Goal: Task Accomplishment & Management: Manage account settings

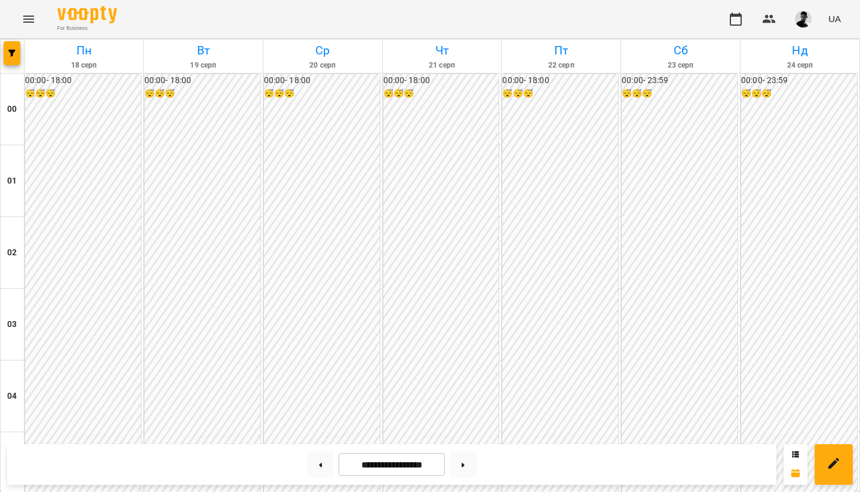
scroll to position [1212, 0]
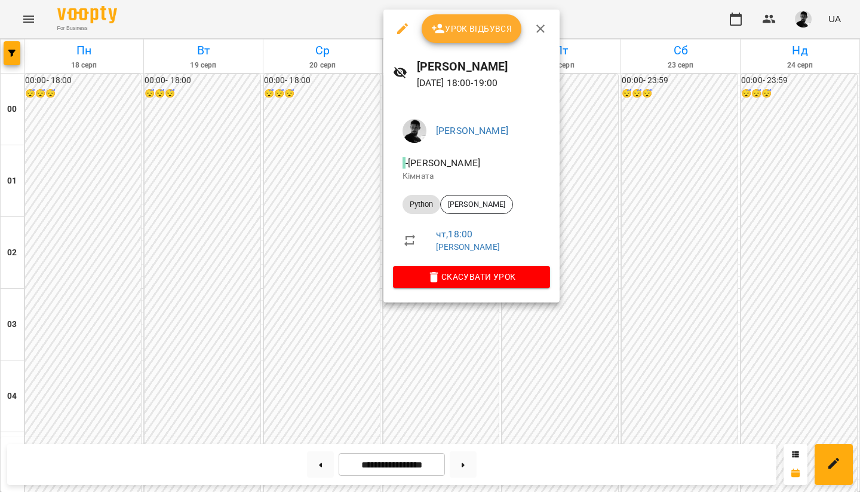
click at [449, 32] on span "Урок відбувся" at bounding box center [471, 29] width 81 height 14
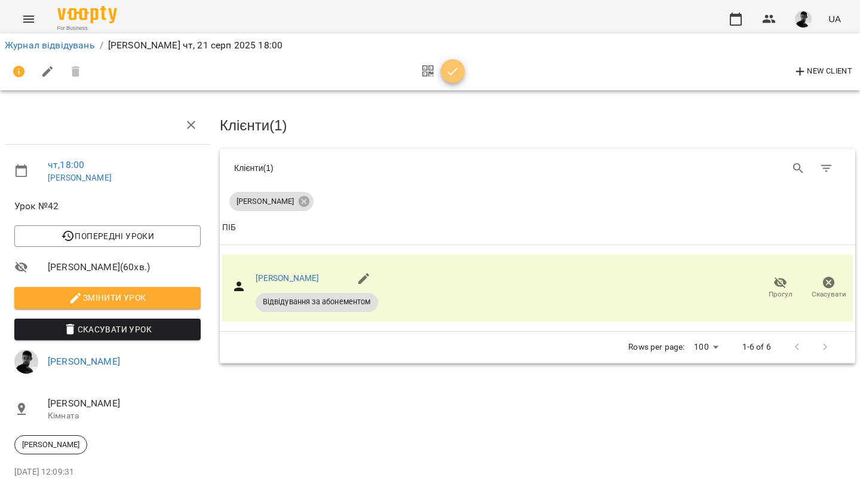
click at [459, 76] on icon "button" at bounding box center [453, 72] width 14 height 14
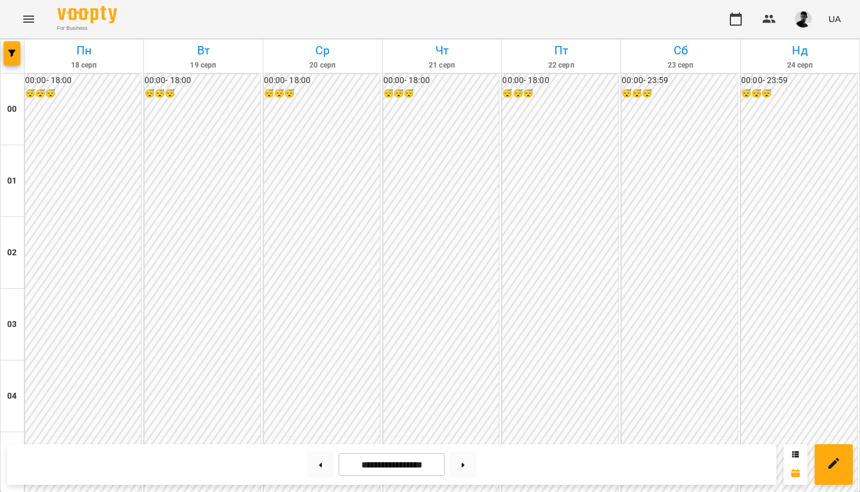
scroll to position [1187, 0]
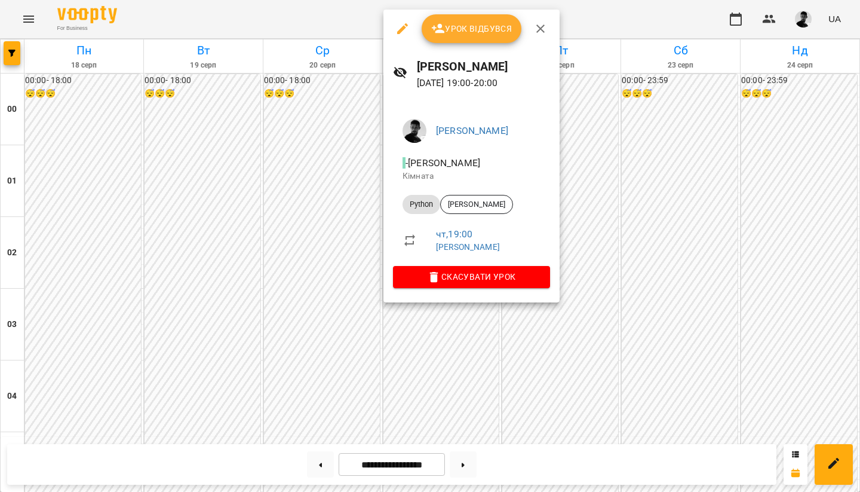
click at [471, 23] on span "Урок відбувся" at bounding box center [471, 29] width 81 height 14
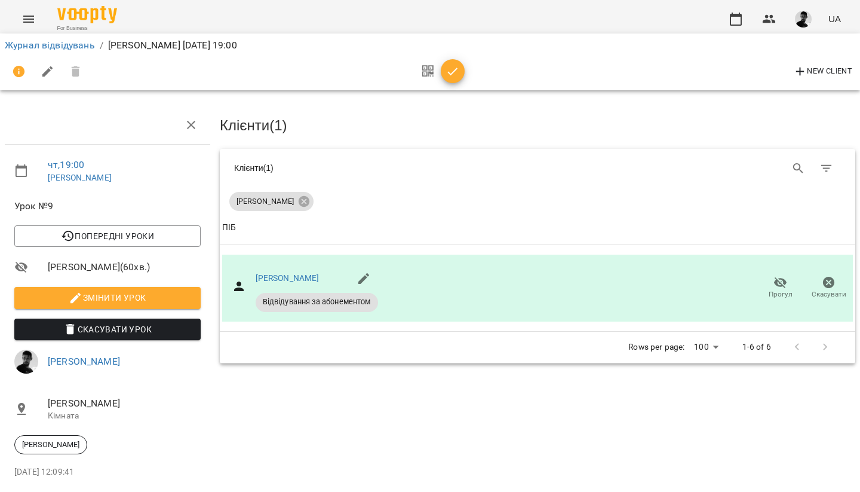
click at [465, 73] on div "New Client" at bounding box center [430, 71] width 851 height 29
click at [457, 72] on icon "button" at bounding box center [453, 72] width 14 height 14
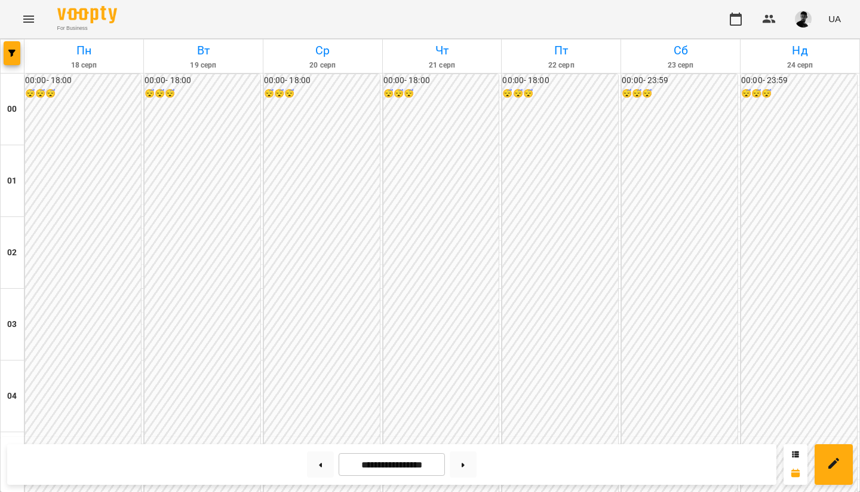
scroll to position [1212, 0]
